Goal: Information Seeking & Learning: Check status

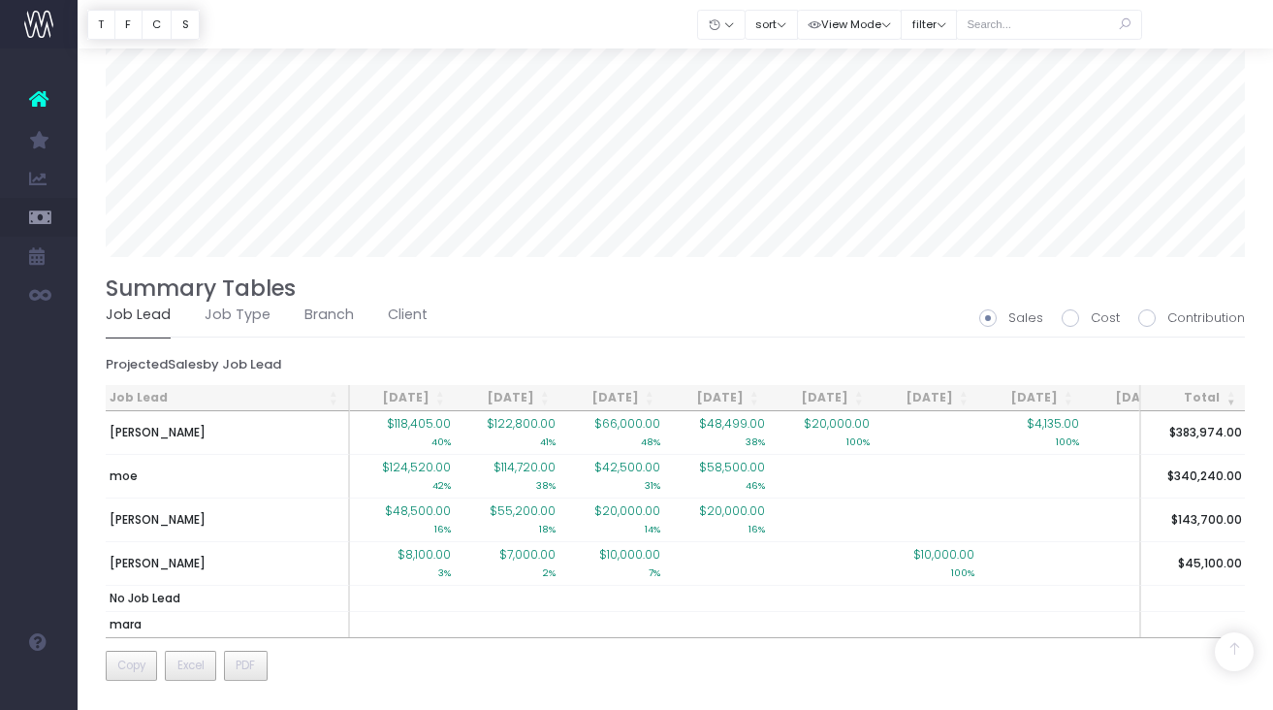
scroll to position [1306, 0]
click at [1004, 3] on div at bounding box center [675, 24] width 1195 height 48
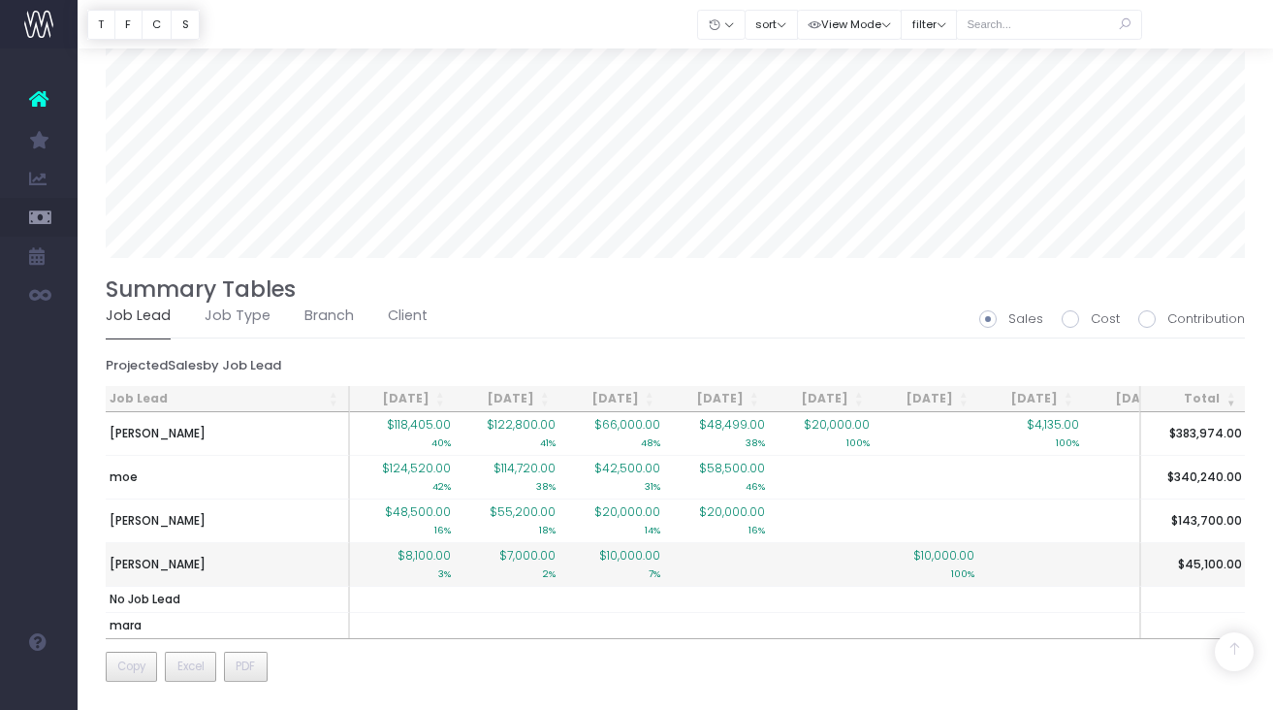
click at [430, 559] on span "$8,100.00" at bounding box center [424, 555] width 53 height 17
click at [430, 558] on span "$8,100.00" at bounding box center [424, 555] width 53 height 17
click at [338, 557] on td "[PERSON_NAME]" at bounding box center [228, 564] width 244 height 44
click at [220, 563] on td "[PERSON_NAME]" at bounding box center [228, 564] width 244 height 44
click at [217, 563] on td "[PERSON_NAME]" at bounding box center [228, 564] width 244 height 44
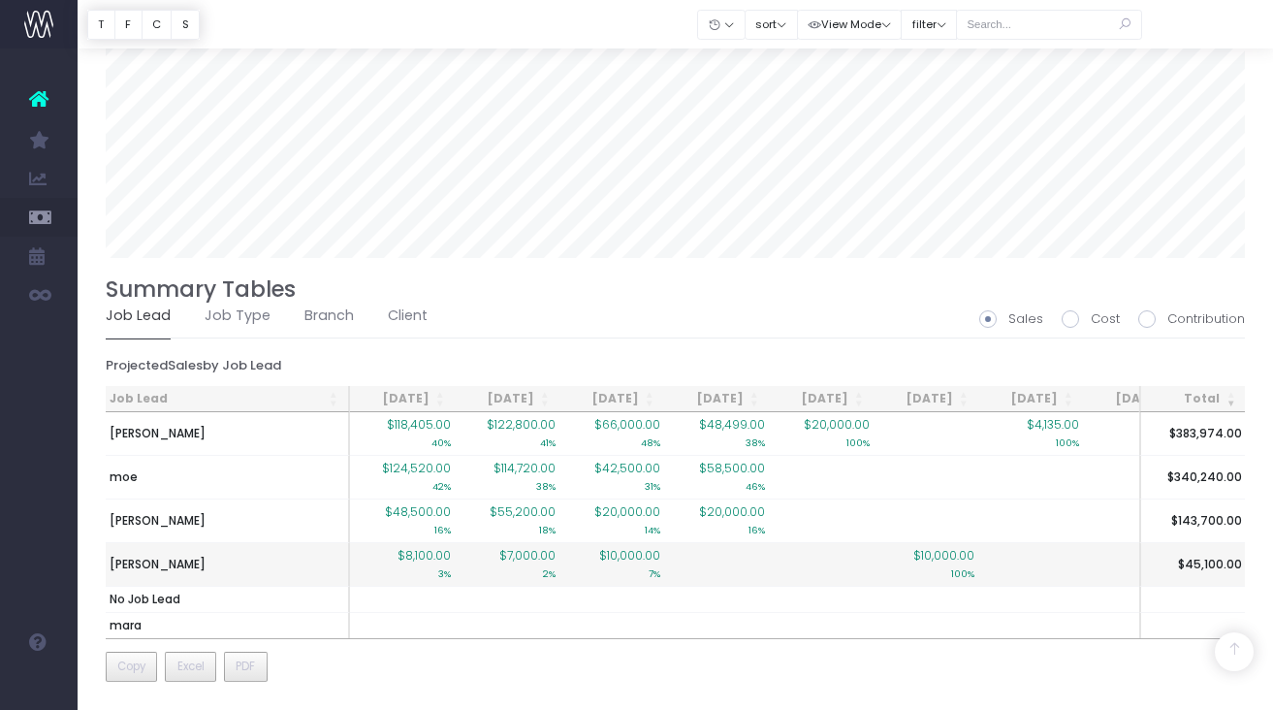
click at [568, 551] on td "$10,000.00 7%" at bounding box center [611, 564] width 105 height 44
click at [569, 550] on td "$10,000.00 7%" at bounding box center [611, 564] width 105 height 44
click at [882, 552] on td "$10,000.00 100%" at bounding box center [926, 564] width 105 height 44
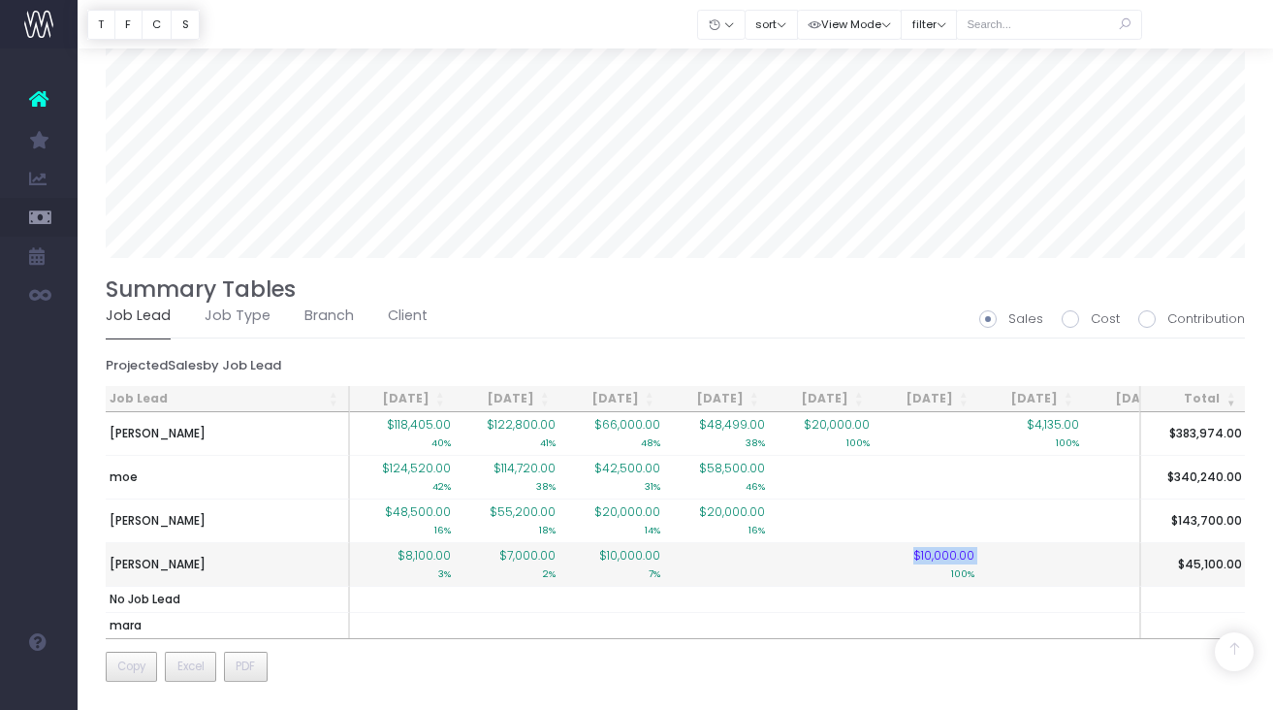
click at [882, 552] on td "$10,000.00 100%" at bounding box center [926, 564] width 105 height 44
click at [389, 561] on td "$8,100.00 3%" at bounding box center [402, 564] width 105 height 44
click at [391, 560] on td "$8,100.00 3%" at bounding box center [402, 564] width 105 height 44
click at [430, 557] on span "$8,100.00" at bounding box center [424, 555] width 53 height 17
click at [430, 556] on span "$8,100.00" at bounding box center [424, 555] width 53 height 17
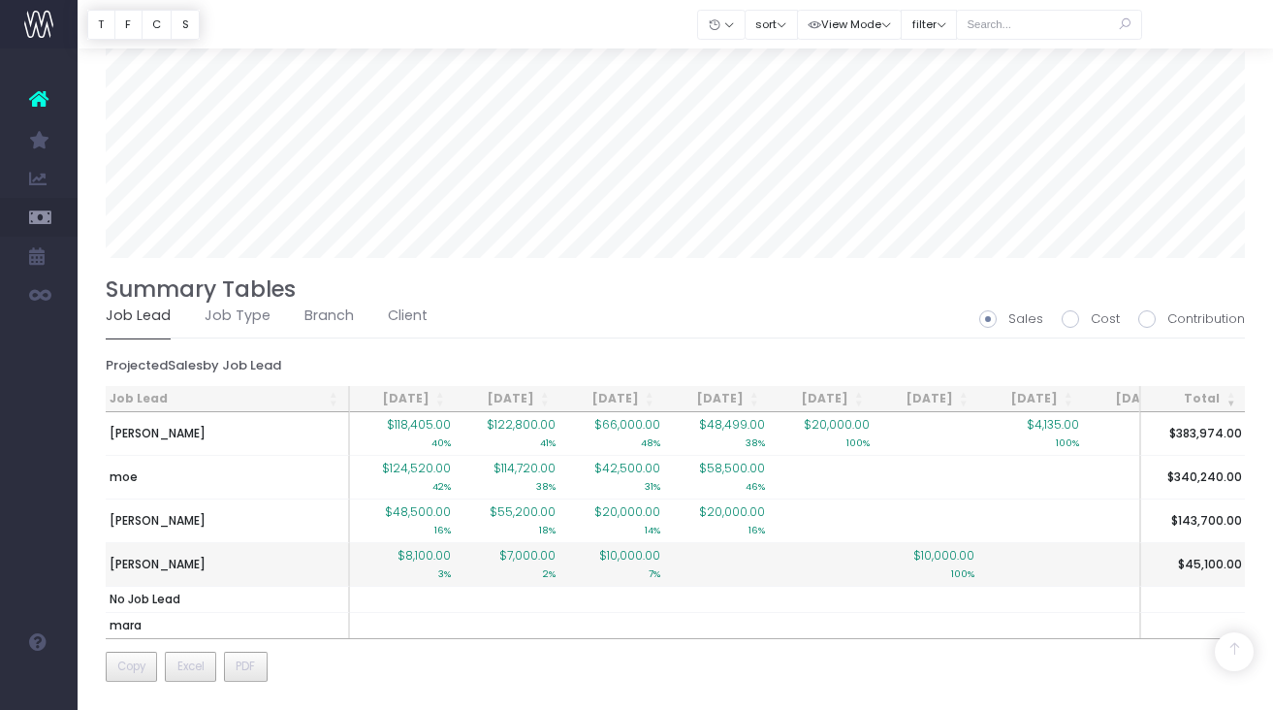
click at [213, 560] on td "[PERSON_NAME]" at bounding box center [228, 564] width 244 height 44
click at [212, 560] on td "[PERSON_NAME]" at bounding box center [228, 564] width 244 height 44
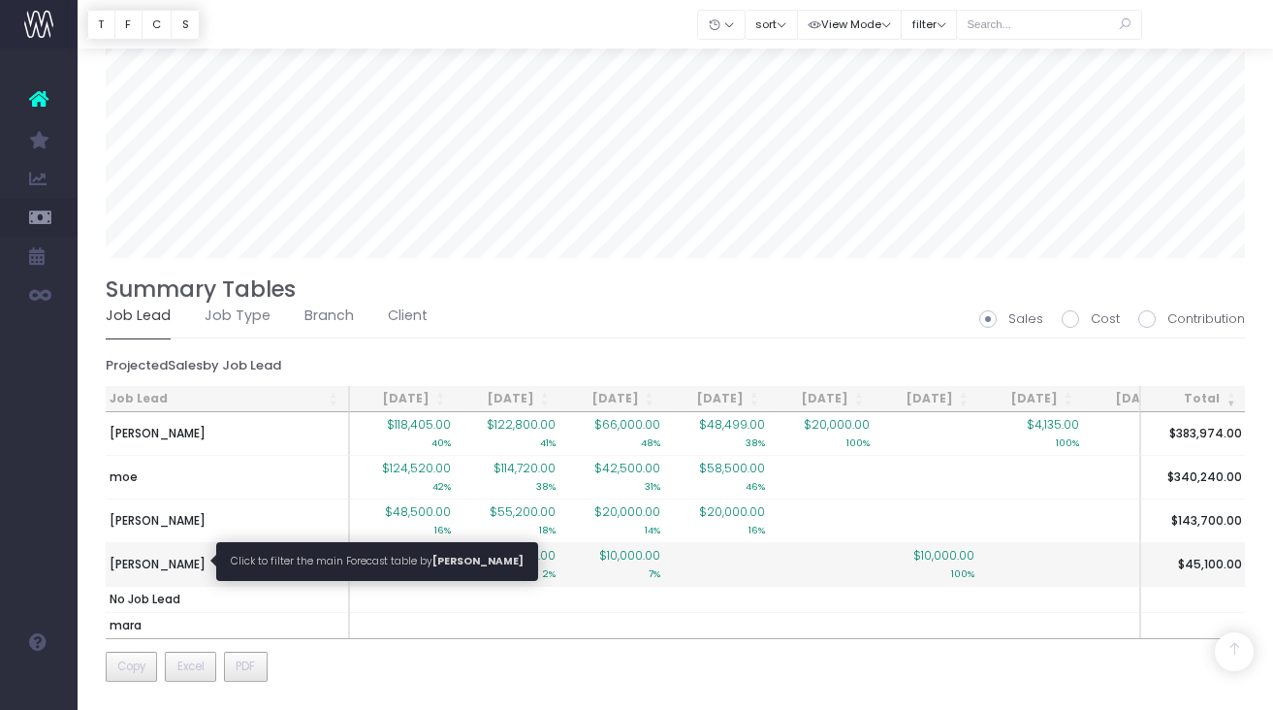
click at [188, 560] on span "[PERSON_NAME]" at bounding box center [158, 564] width 96 height 17
type input ""Job lead: philcurlis-gibson""
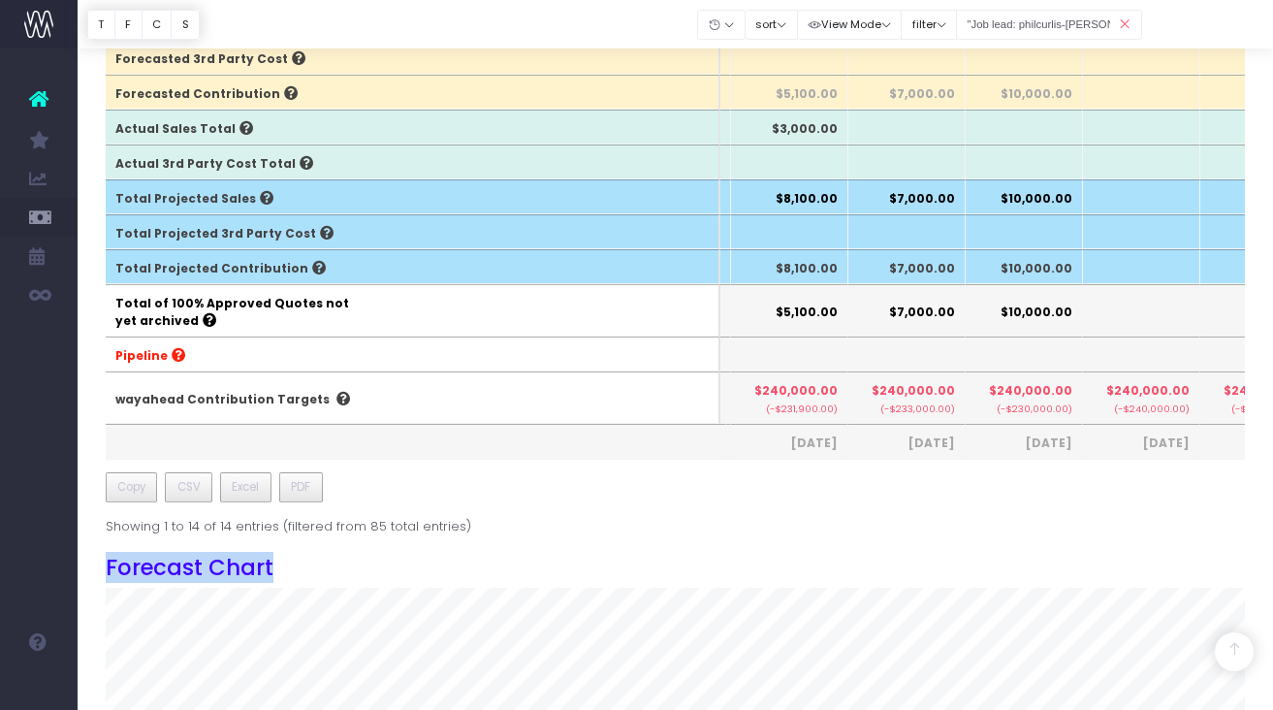
scroll to position [187, 231]
click at [187, 560] on div "Job Budget Invoiced Forecast Jul 25 Aug 25 Sep 25 Oct 25 Nov 25 Dec 25 Jan 26 F…" at bounding box center [676, 289] width 1140 height 1710
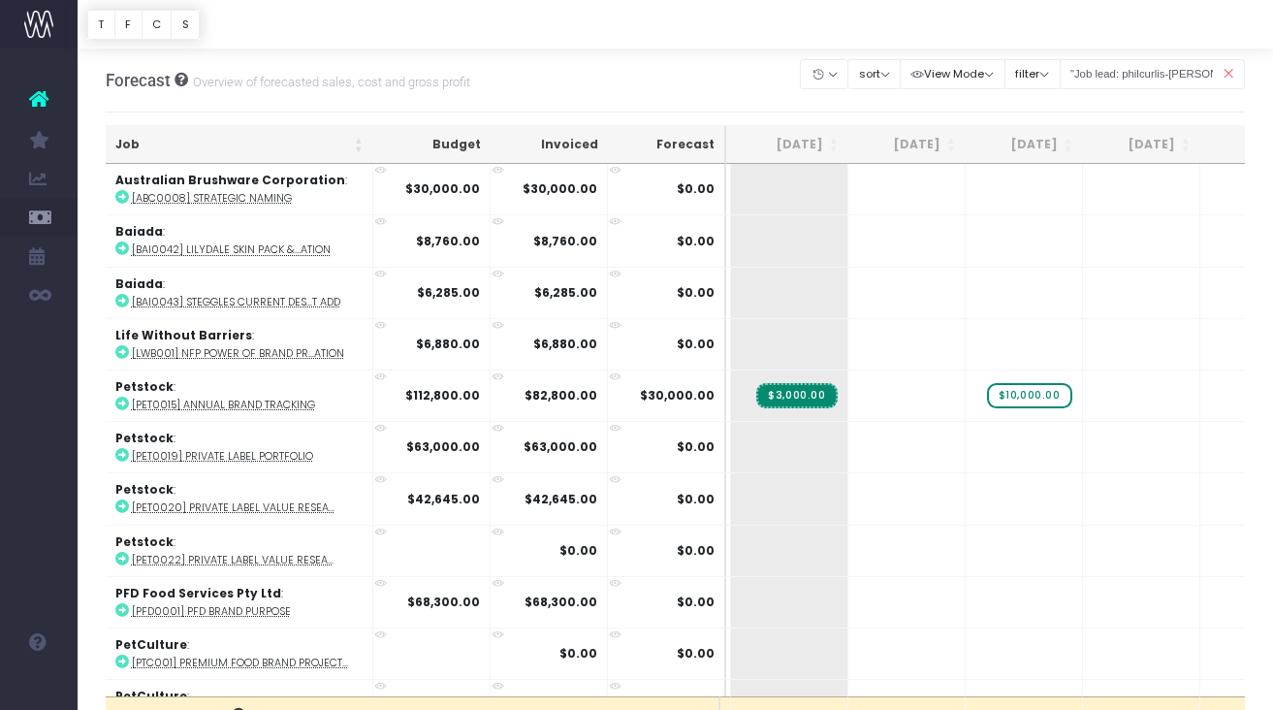
scroll to position [0, 0]
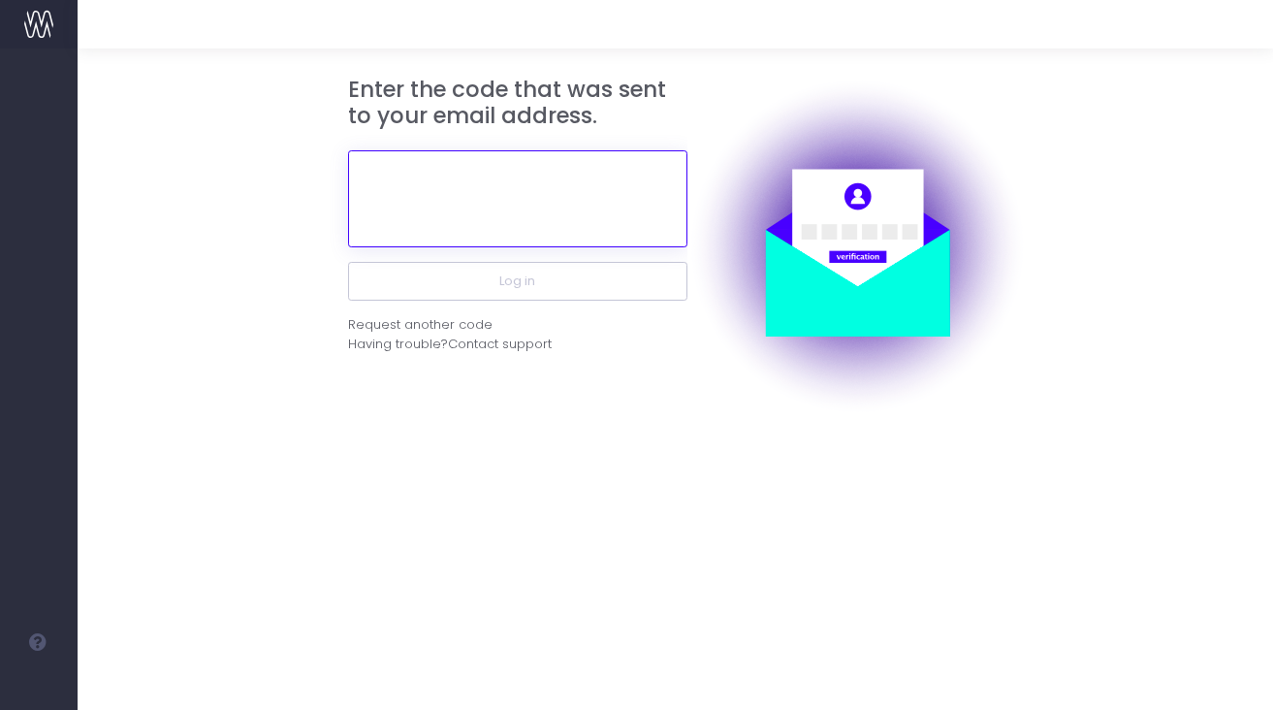
paste input "927808"
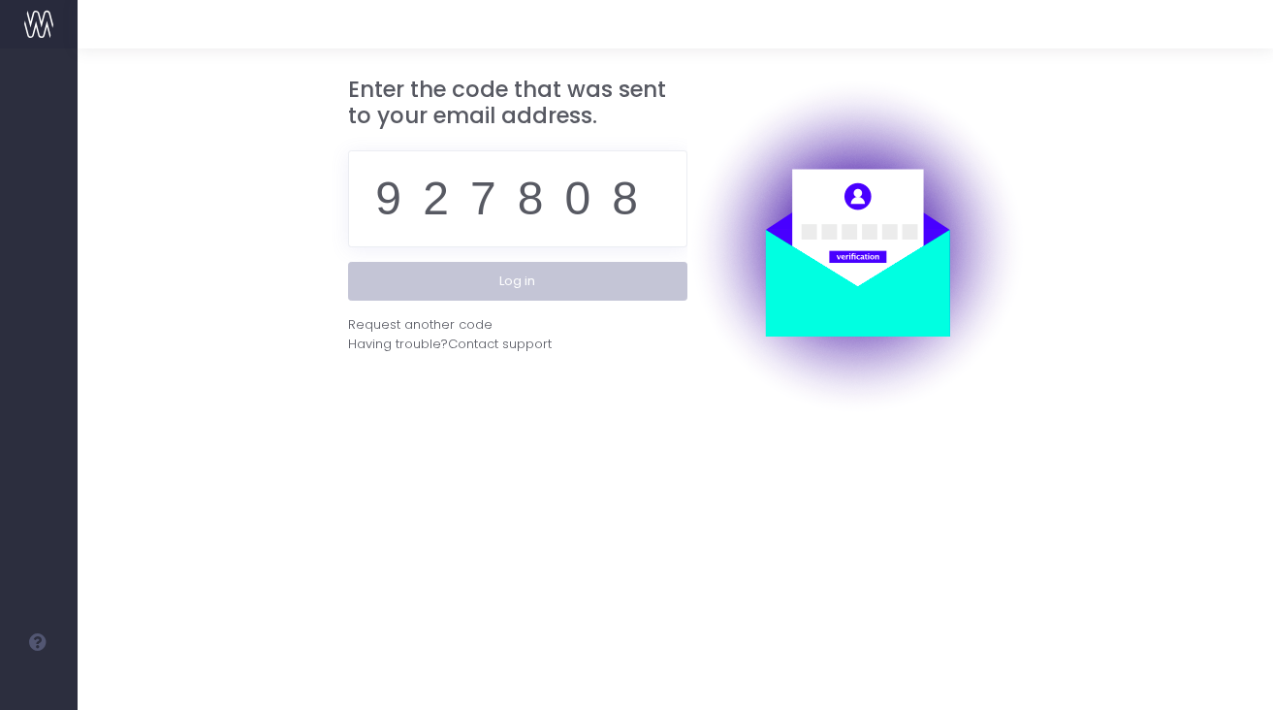
click at [571, 286] on button "Log in" at bounding box center [517, 281] width 339 height 39
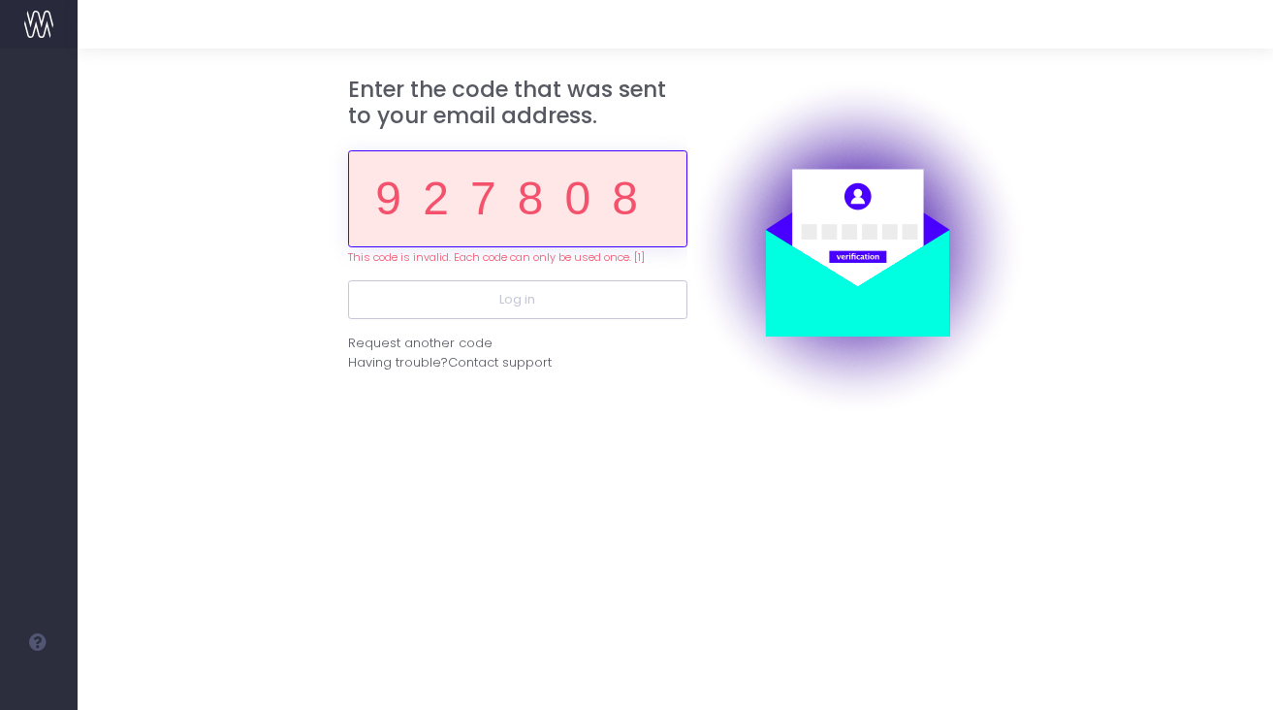
drag, startPoint x: 650, startPoint y: 201, endPoint x: 42, endPoint y: 147, distance: 610.3
click at [50, 147] on div "Get Help Help, chat and news! Chat to Support Knowledge Base Help Center" at bounding box center [636, 355] width 1273 height 710
paste input "55533"
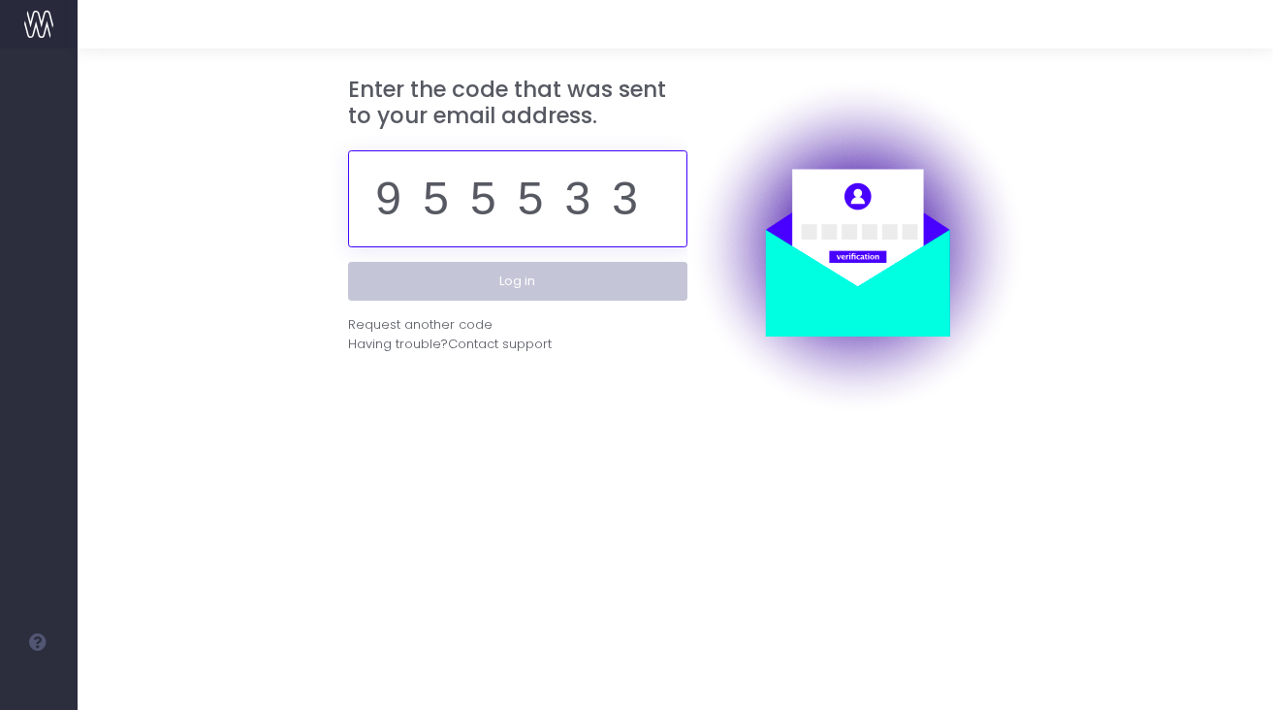
type input "955533"
click at [613, 282] on button "Log in" at bounding box center [517, 281] width 339 height 39
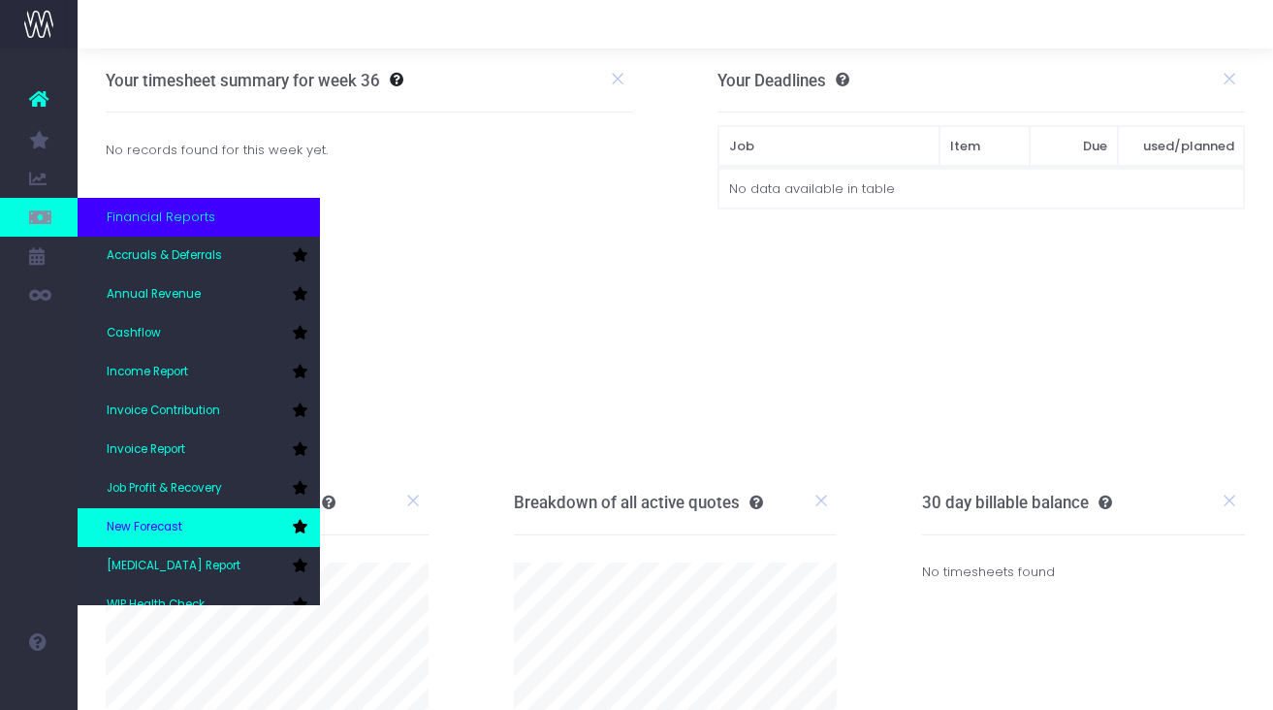
click at [159, 517] on link "New Forecast" at bounding box center [199, 527] width 242 height 39
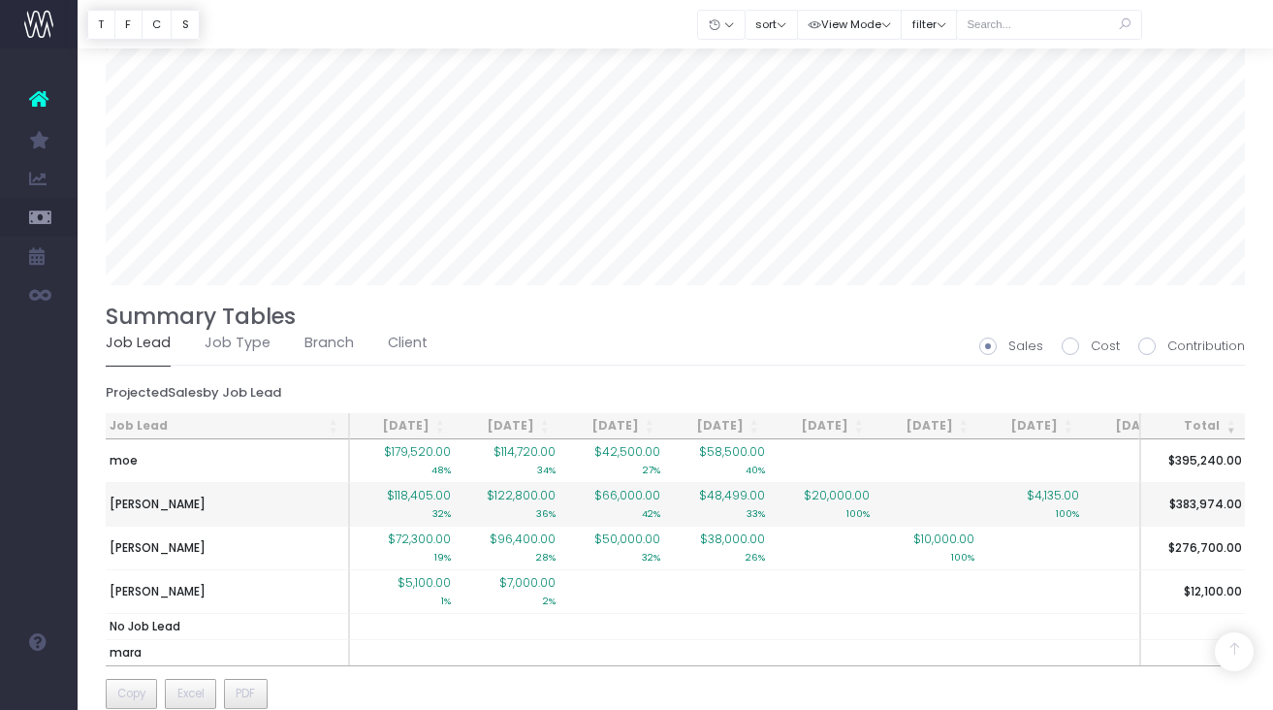
scroll to position [1280, 0]
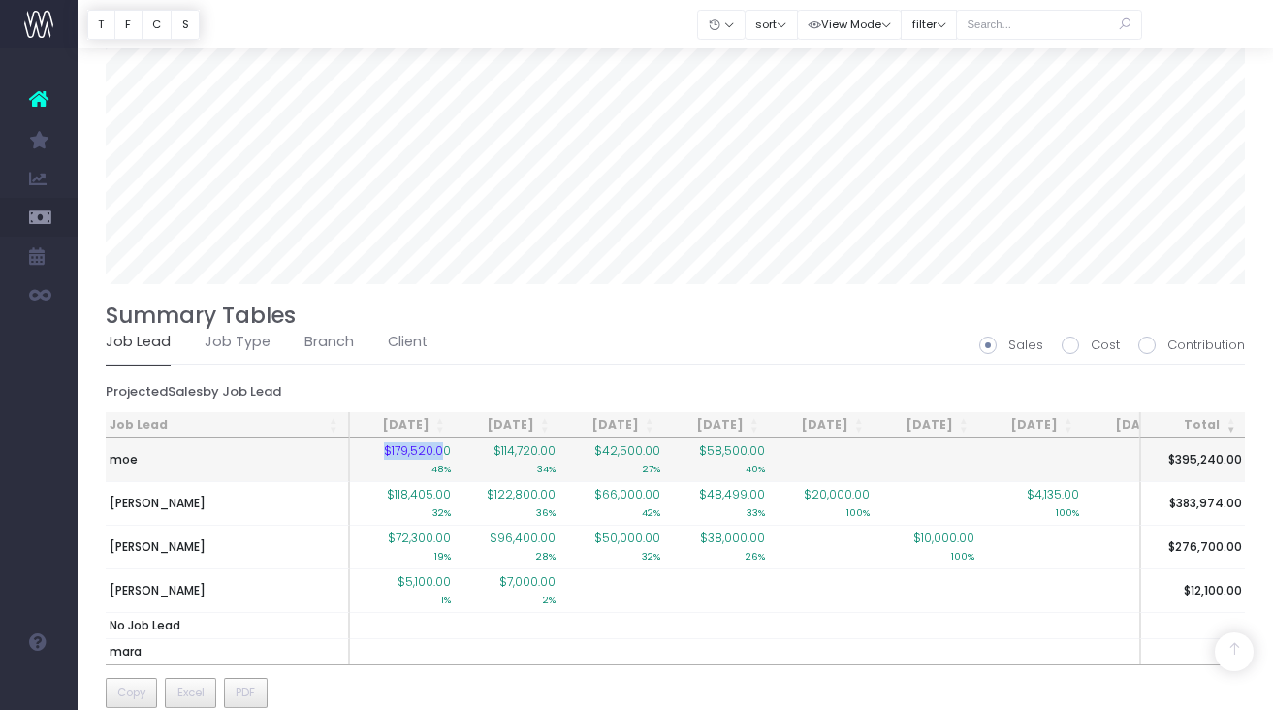
drag, startPoint x: 444, startPoint y: 453, endPoint x: 350, endPoint y: 444, distance: 94.5
click at [350, 444] on td "$179,520.00 48%" at bounding box center [402, 459] width 105 height 43
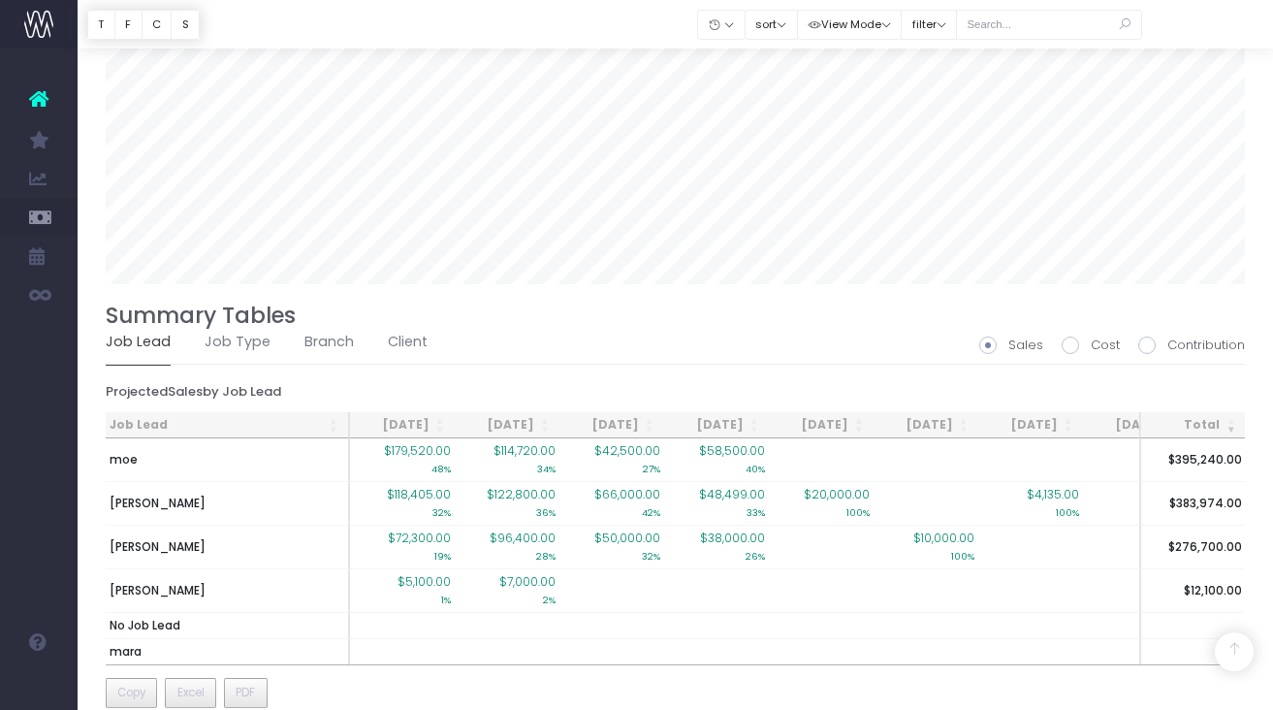
click at [547, 367] on div "Summary Tables Sales Cost Contribution Job Lead Job Type Branch Client Projecte…" at bounding box center [676, 507] width 1140 height 409
click at [931, 376] on div "Summary Tables Sales Cost Contribution Job Lead Job Type Branch Client Projecte…" at bounding box center [676, 507] width 1140 height 409
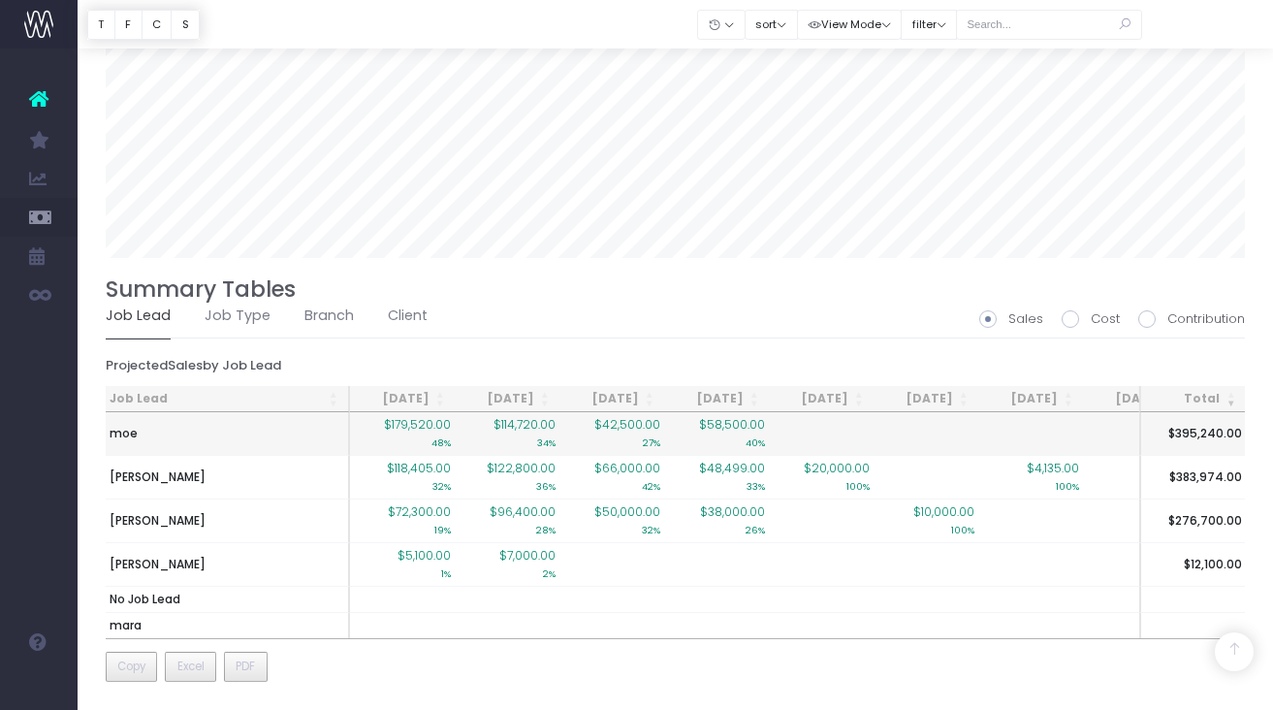
scroll to position [1306, 0]
drag, startPoint x: 482, startPoint y: 434, endPoint x: 344, endPoint y: 417, distance: 138.8
click at [352, 417] on tr "moe $179,520.00 48% $114,720.00 34% $42,500.00 27% $58,500.00 40% $395,240.00" at bounding box center [910, 433] width 1608 height 43
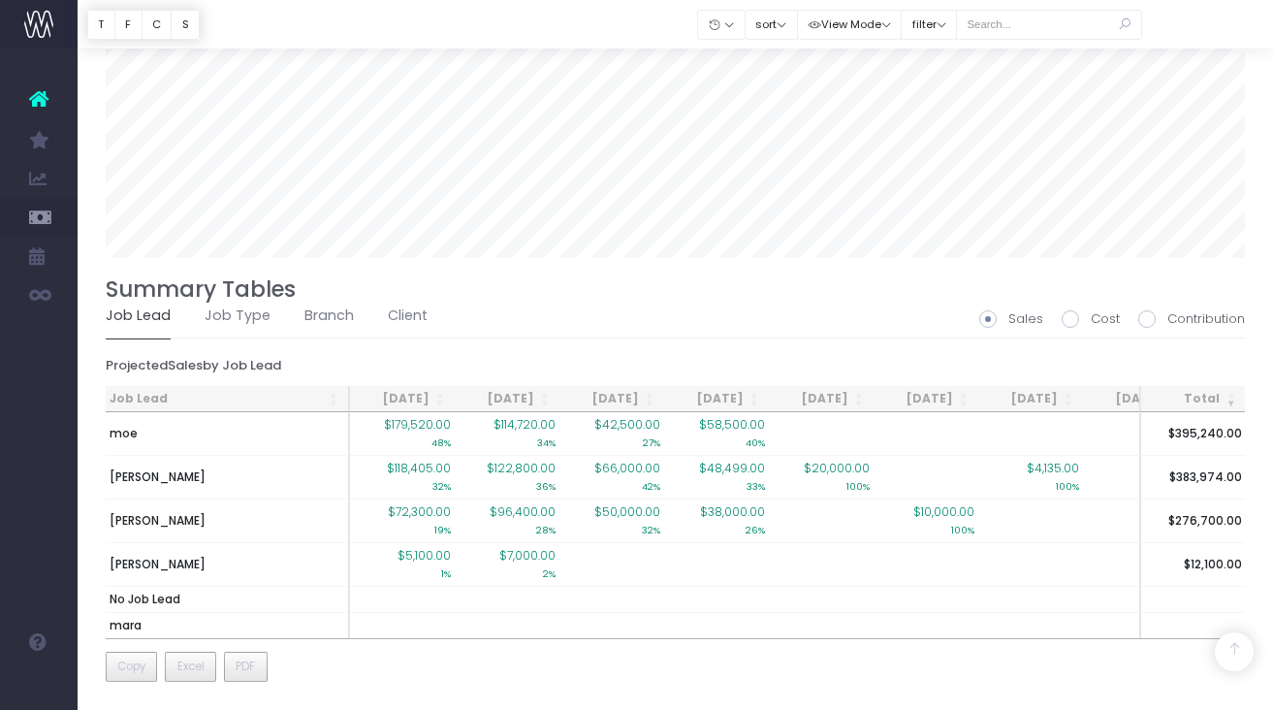
click at [519, 331] on ul "Job Lead Job Type Branch Client" at bounding box center [676, 316] width 1140 height 44
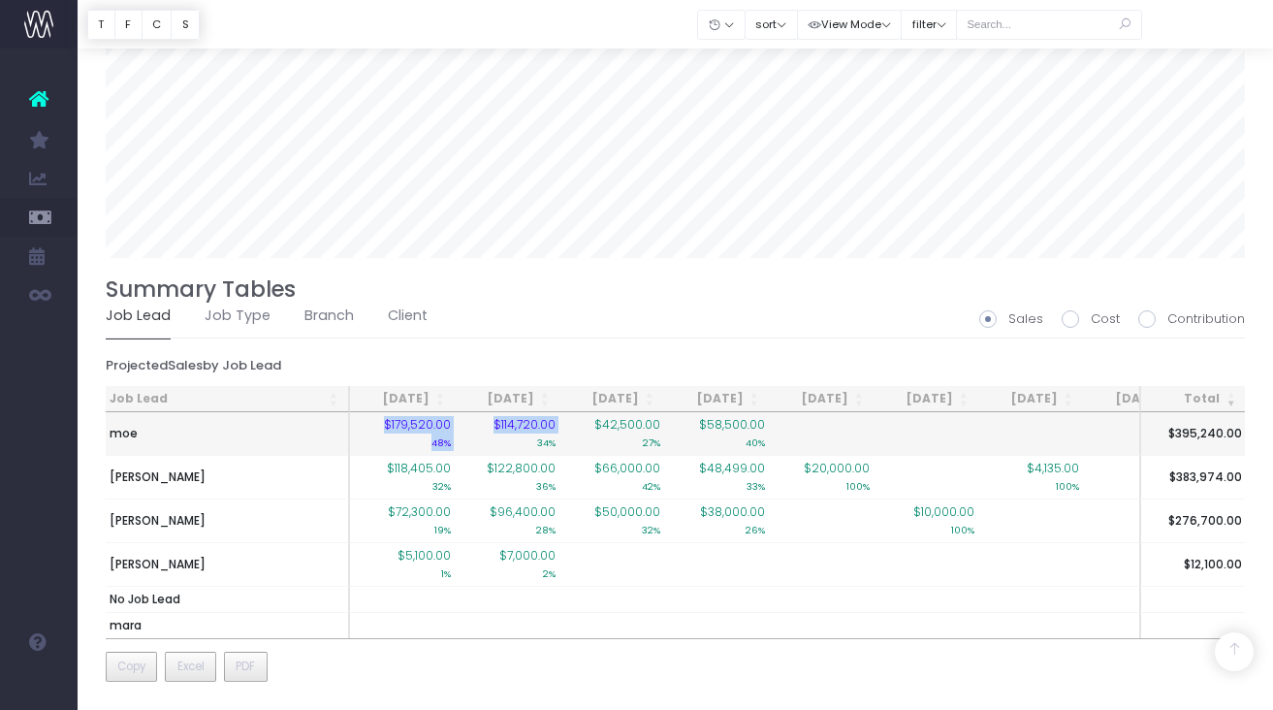
drag, startPoint x: 461, startPoint y: 437, endPoint x: 344, endPoint y: 430, distance: 116.6
click at [346, 427] on tr "moe $179,520.00 48% $114,720.00 34% $42,500.00 27% $58,500.00 40% $395,240.00" at bounding box center [910, 433] width 1608 height 43
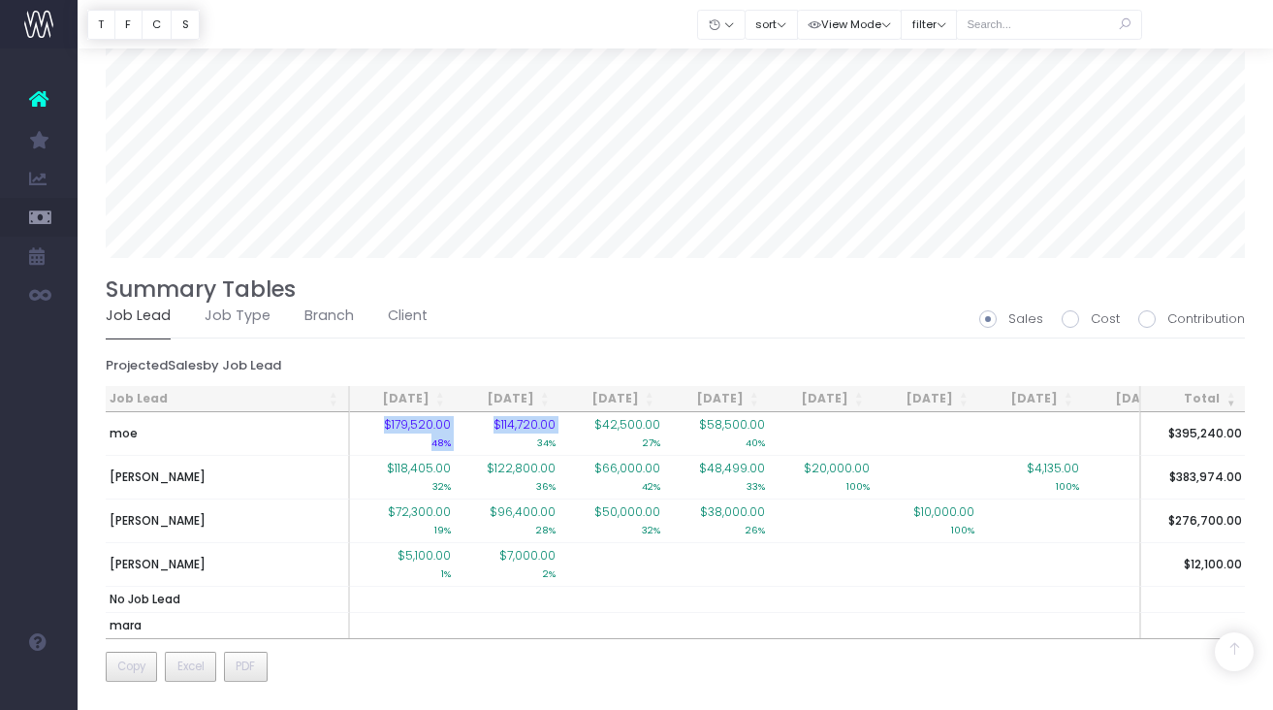
click at [563, 308] on ul "Job Lead Job Type Branch Client" at bounding box center [676, 316] width 1140 height 44
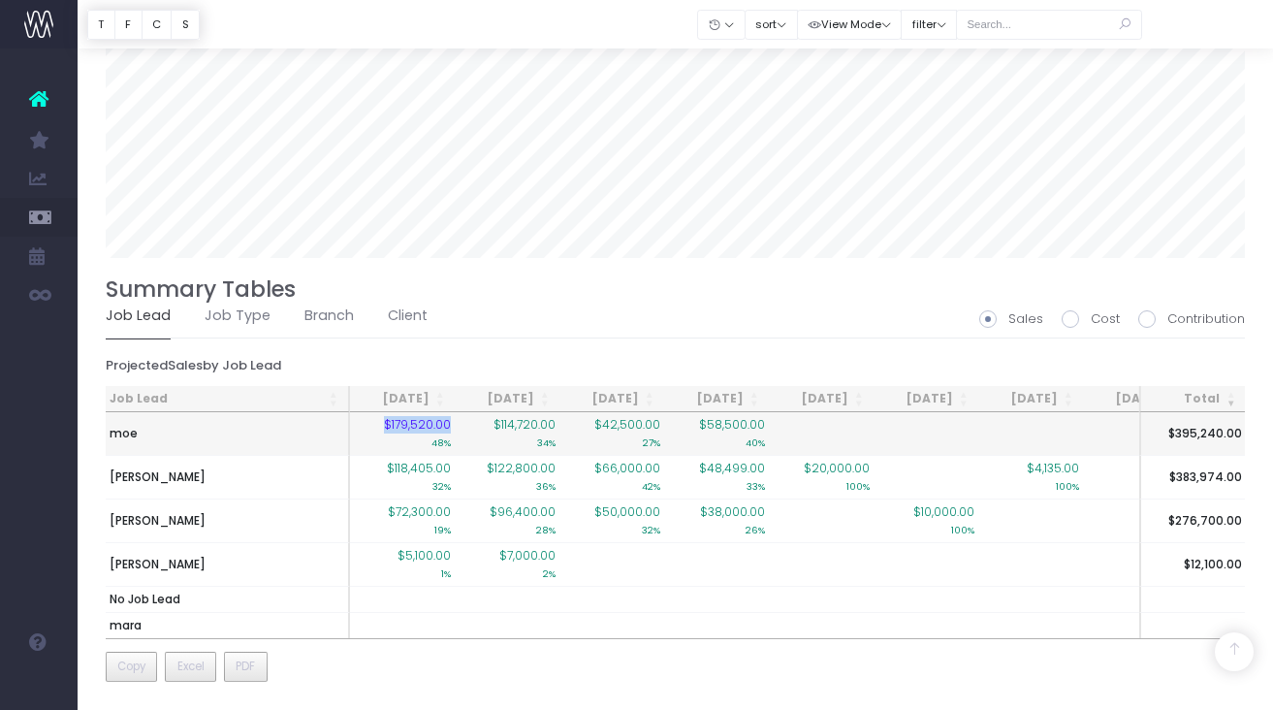
drag, startPoint x: 382, startPoint y: 421, endPoint x: 452, endPoint y: 423, distance: 69.8
click at [452, 423] on td "$179,520.00 48%" at bounding box center [402, 433] width 105 height 43
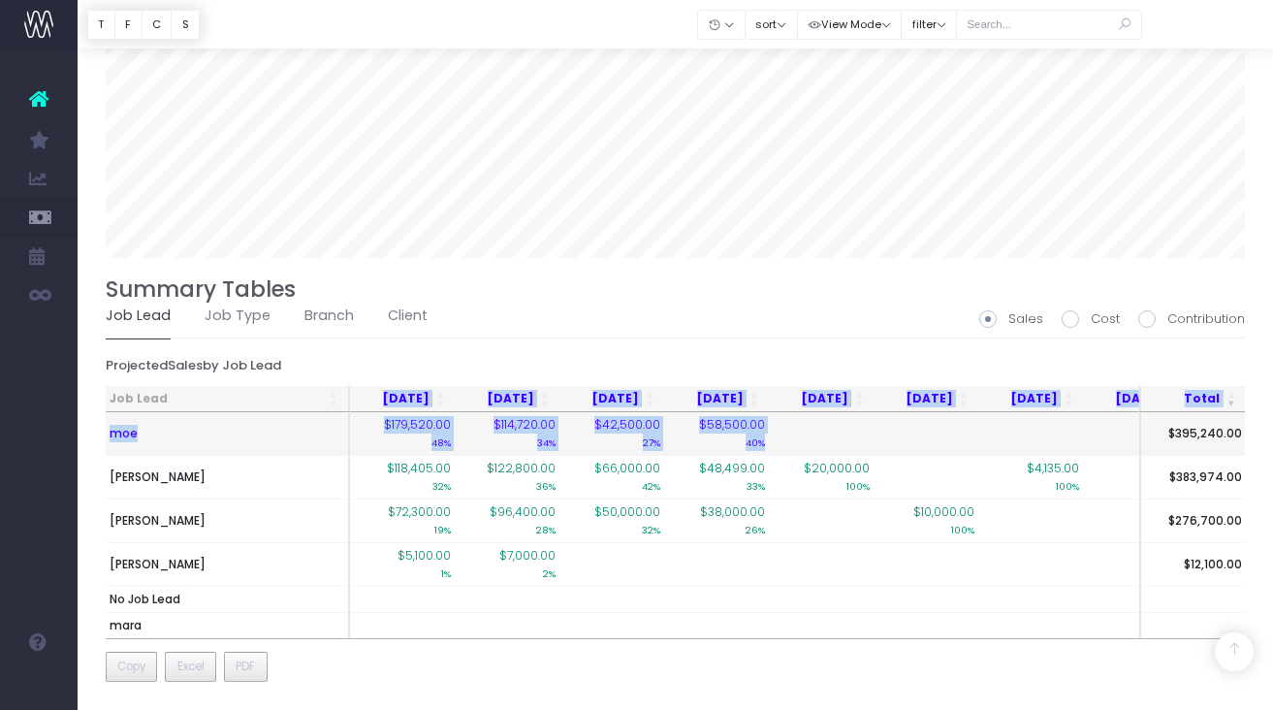
drag, startPoint x: 794, startPoint y: 417, endPoint x: 349, endPoint y: 409, distance: 445.1
click at [348, 408] on div "Job Lead Sep 25 Oct 25 Nov 25 Dec 25 Jan 26 Feb 26 Mar 26 Apr 26 May 26 Jun 26 …" at bounding box center [676, 512] width 1140 height 253
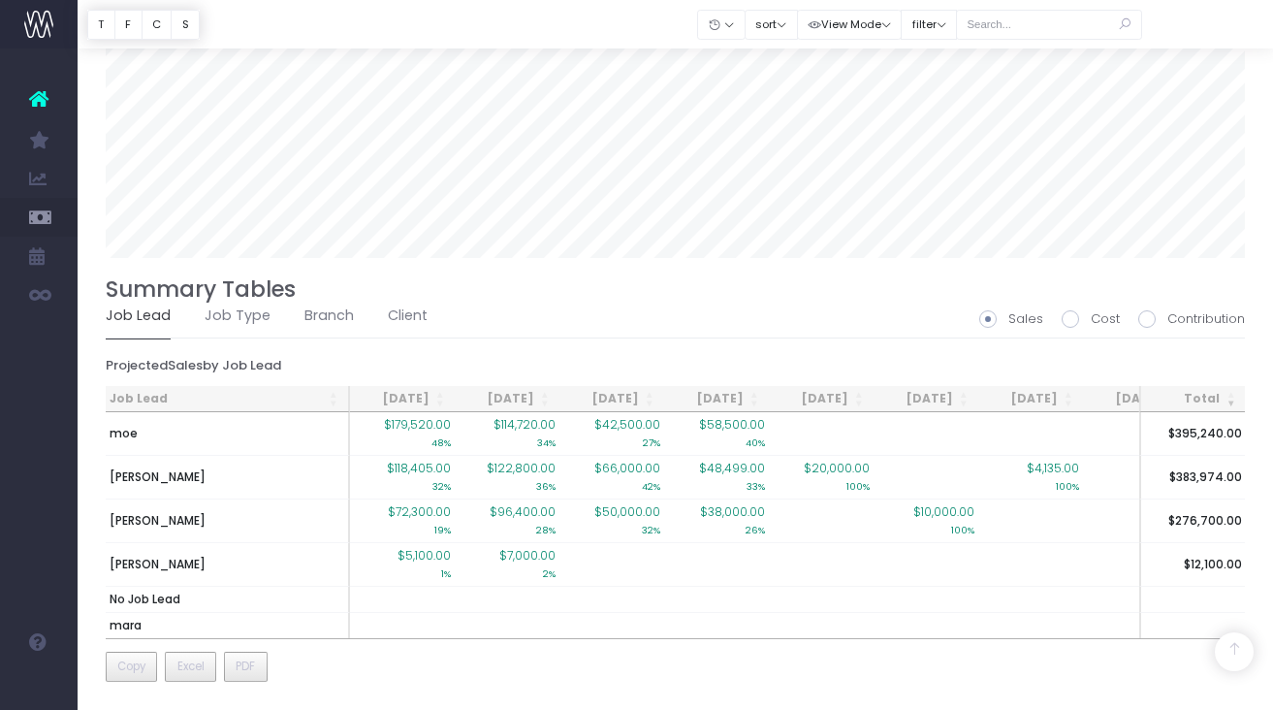
click at [559, 309] on ul "Job Lead Job Type Branch Client" at bounding box center [676, 316] width 1140 height 44
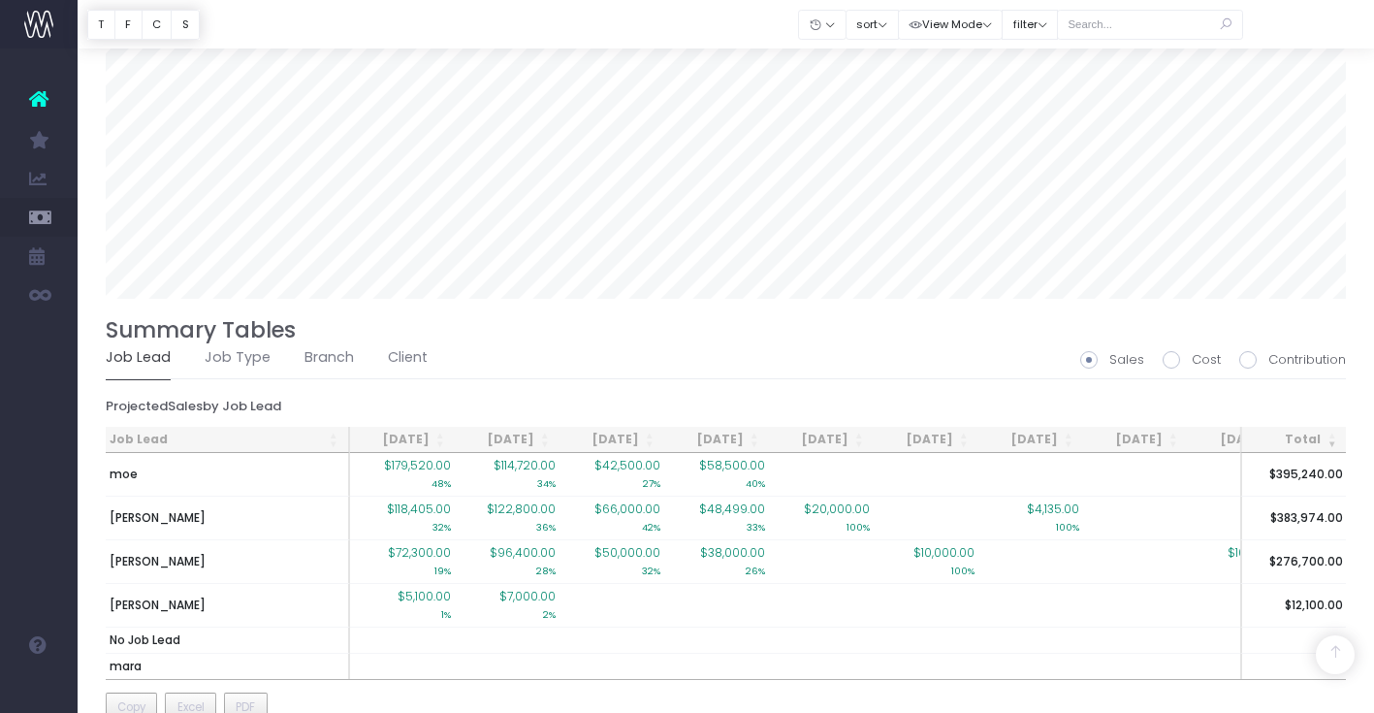
scroll to position [4180, 0]
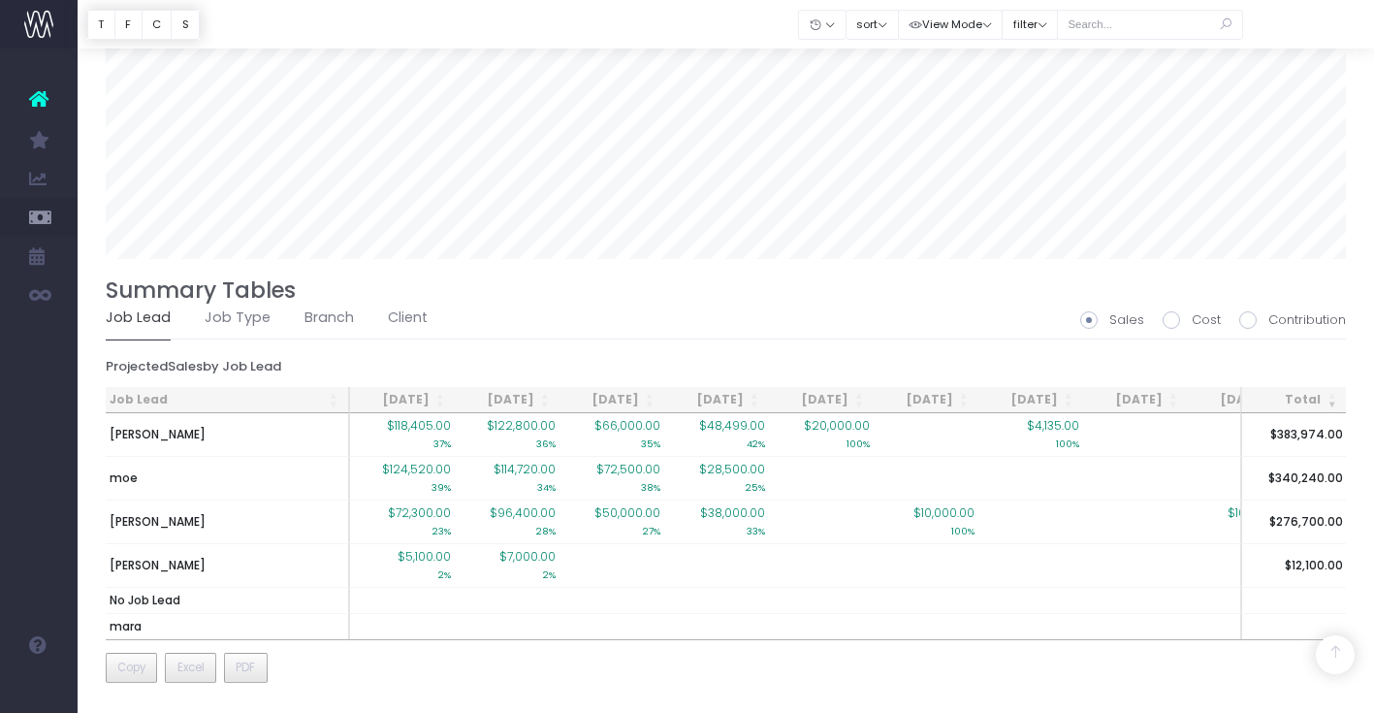
scroll to position [1330, 0]
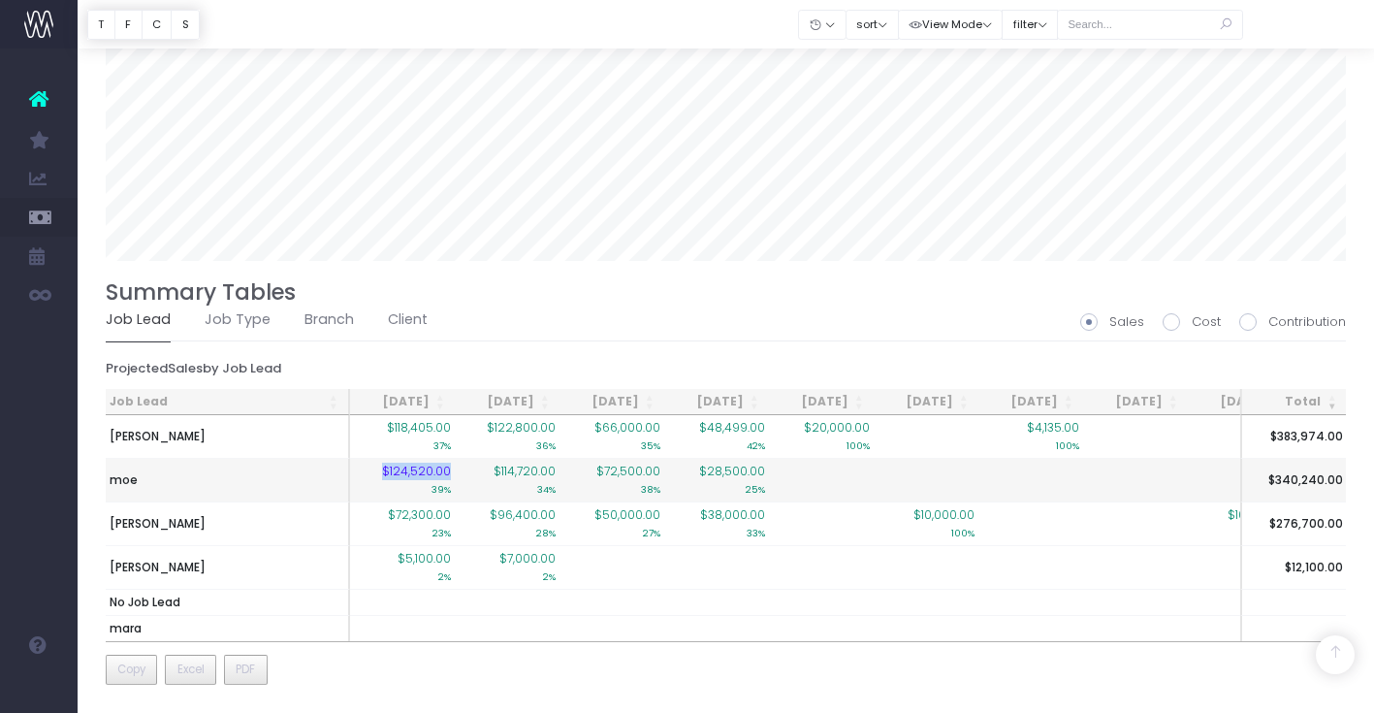
drag, startPoint x: 451, startPoint y: 469, endPoint x: 372, endPoint y: 473, distance: 78.6
click at [372, 470] on td "$124,520.00 39%" at bounding box center [402, 480] width 105 height 44
click at [458, 467] on td "$114,720.00 34%" at bounding box center [507, 480] width 105 height 44
drag, startPoint x: 457, startPoint y: 467, endPoint x: 389, endPoint y: 466, distance: 67.9
click at [389, 466] on tr "moe $124,520.00 39% $114,720.00 34% $72,500.00 38% $28,500.00 25% $340,240.00" at bounding box center [910, 480] width 1608 height 44
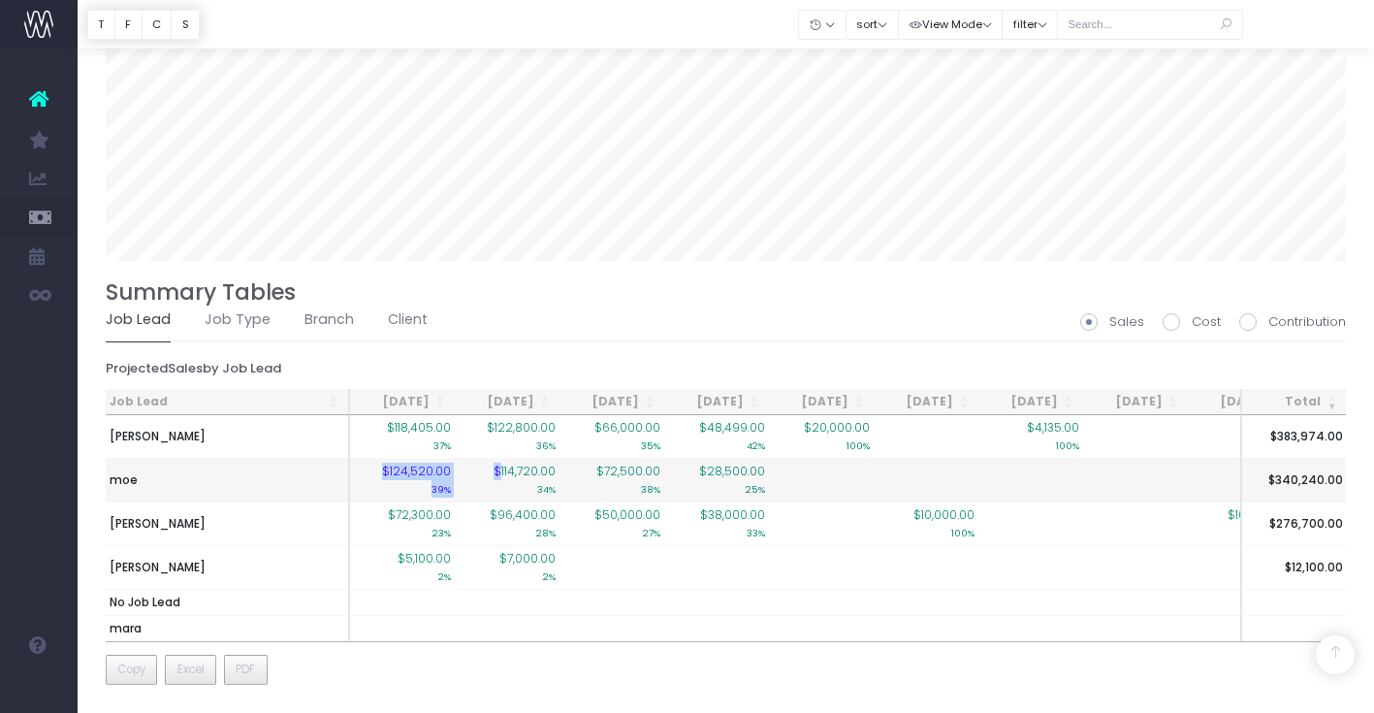
click at [451, 467] on td "$124,520.00 39%" at bounding box center [402, 480] width 105 height 44
drag, startPoint x: 451, startPoint y: 466, endPoint x: 363, endPoint y: 473, distance: 88.5
click at [364, 472] on td "$124,520.00 39%" at bounding box center [402, 480] width 105 height 44
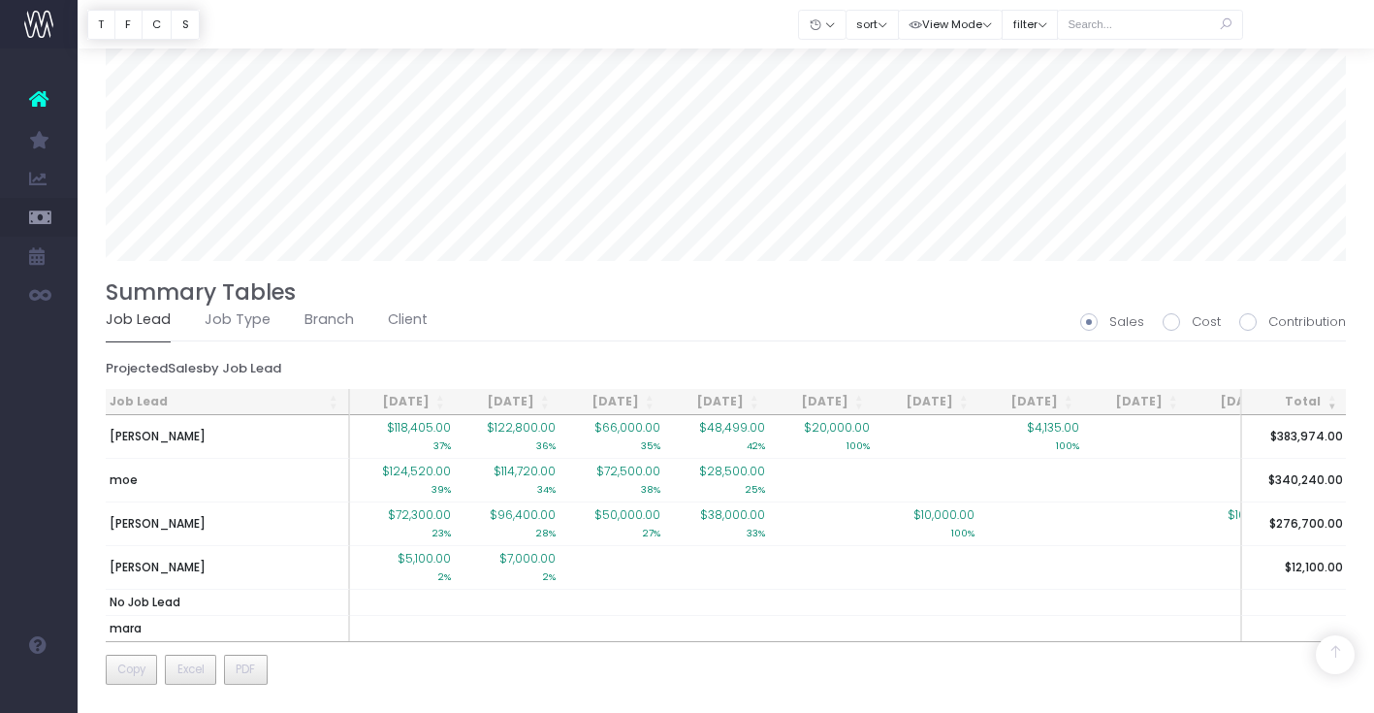
click at [632, 307] on ul "Job Lead Job Type Branch Client" at bounding box center [726, 320] width 1241 height 44
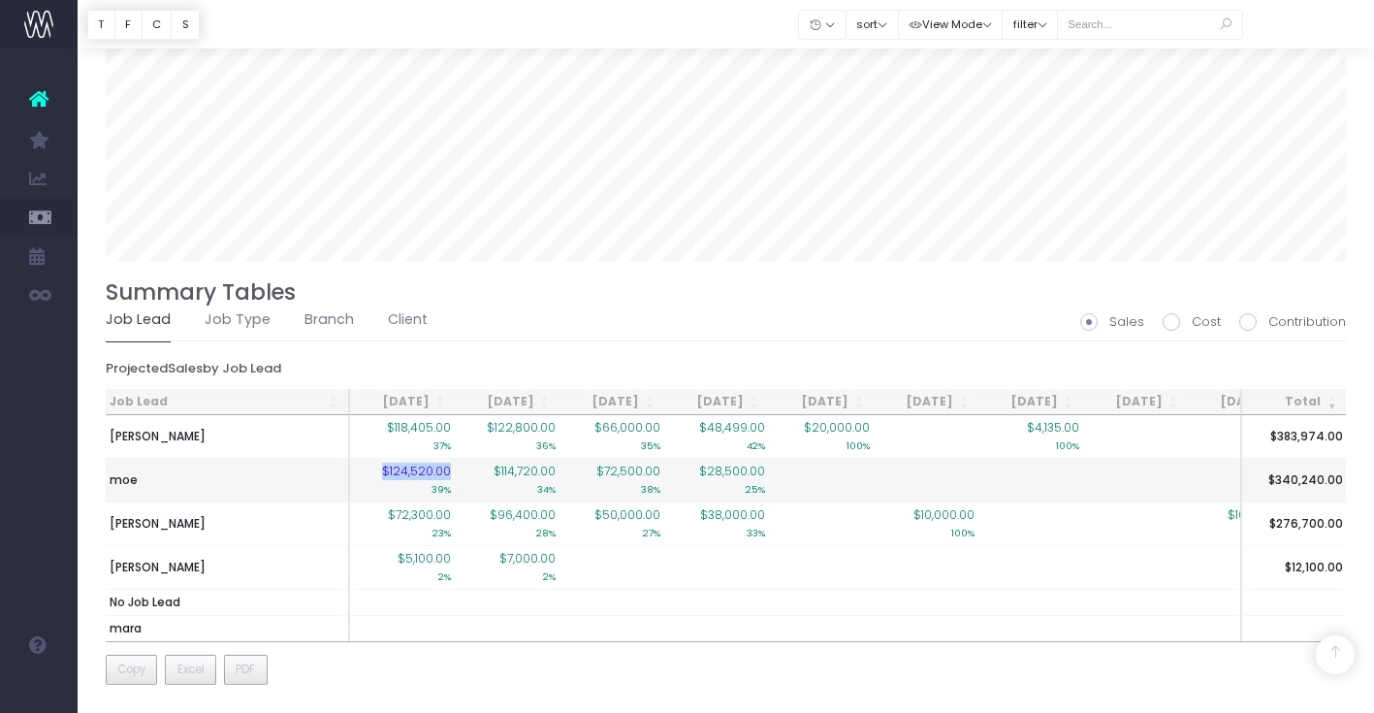
drag, startPoint x: 451, startPoint y: 470, endPoint x: 348, endPoint y: 469, distance: 102.8
click at [347, 469] on tr "moe $124,520.00 39% $114,720.00 34% $72,500.00 38% $28,500.00 25% $340,240.00" at bounding box center [910, 480] width 1608 height 44
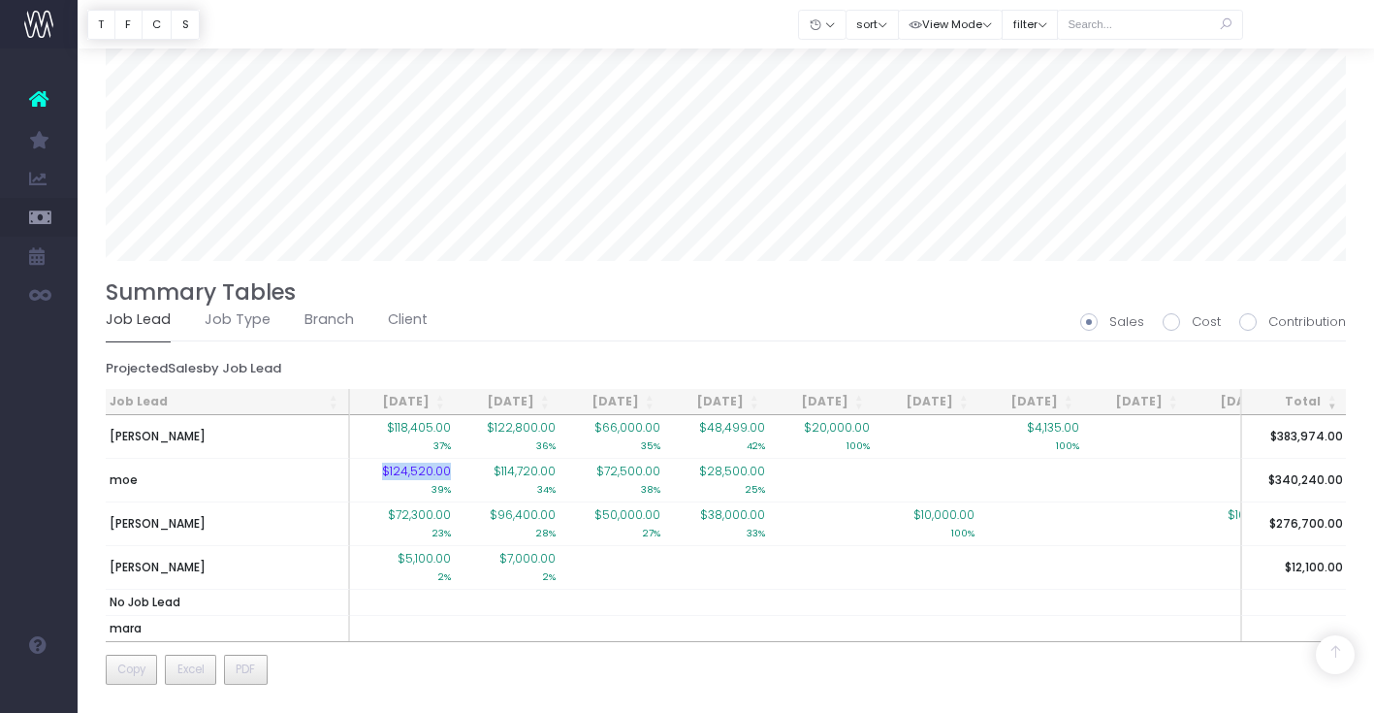
click at [781, 330] on ul "Job Lead Job Type Branch Client" at bounding box center [726, 320] width 1241 height 44
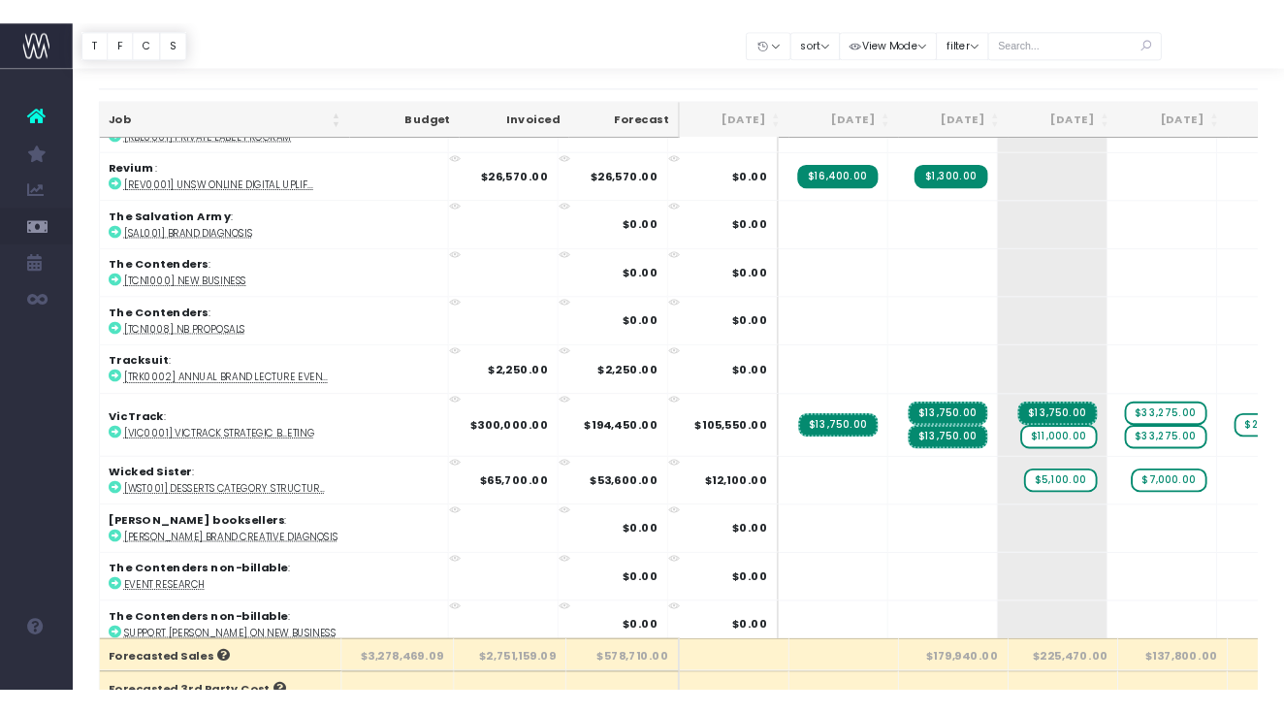
scroll to position [3890, 0]
